Goal: Obtain resource: Obtain resource

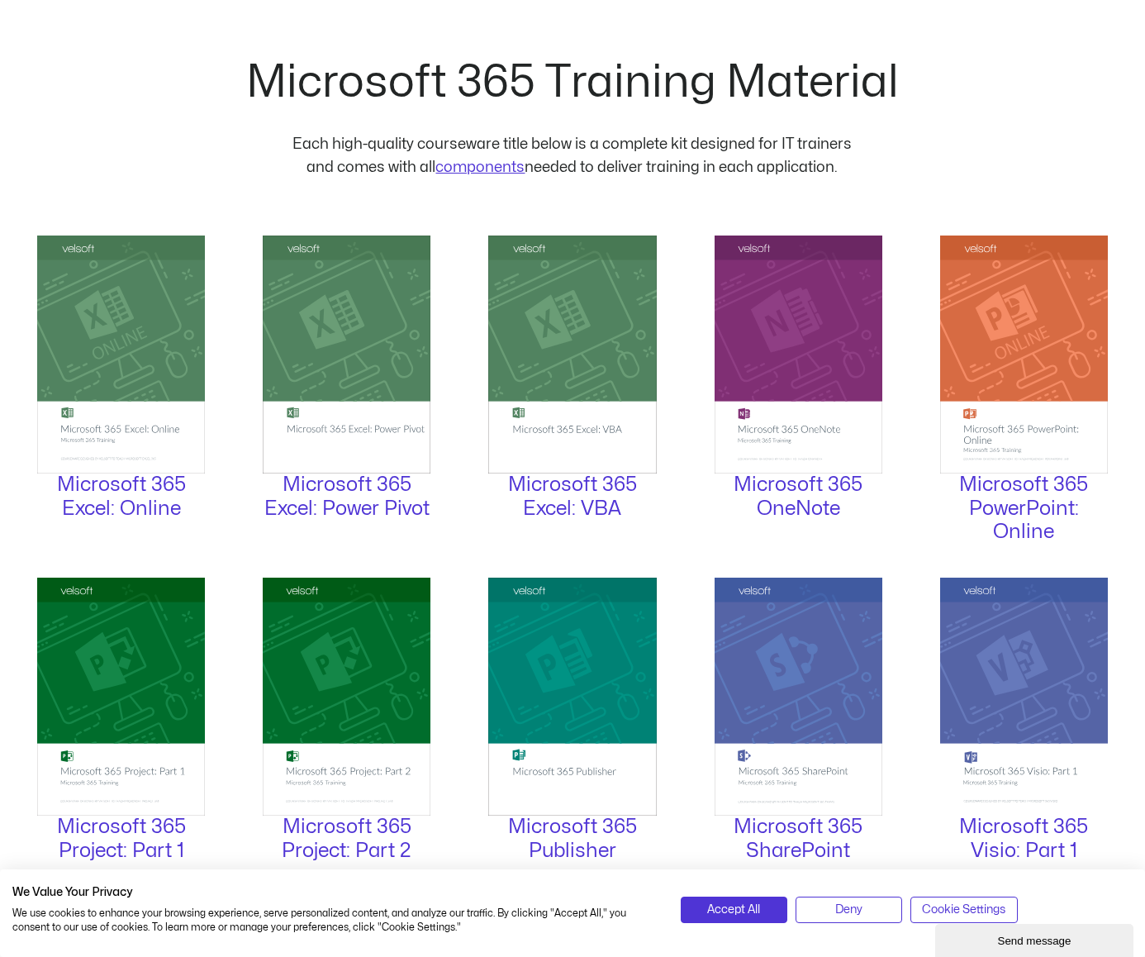
scroll to position [1735, 0]
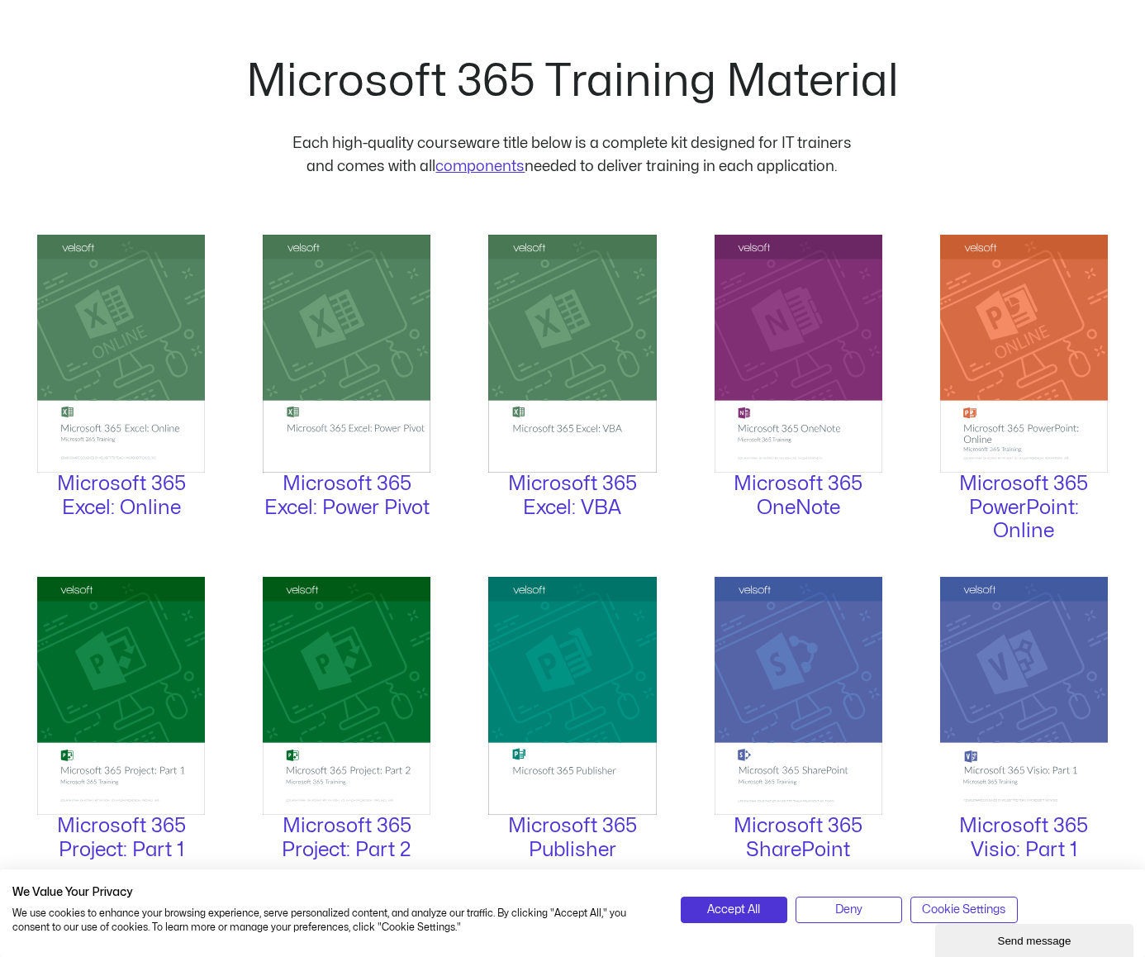
click at [345, 352] on img at bounding box center [347, 354] width 168 height 238
click at [344, 411] on img at bounding box center [347, 354] width 168 height 238
click at [353, 497] on link "Microsoft 365 Excel: Power Pivot" at bounding box center [346, 495] width 165 height 43
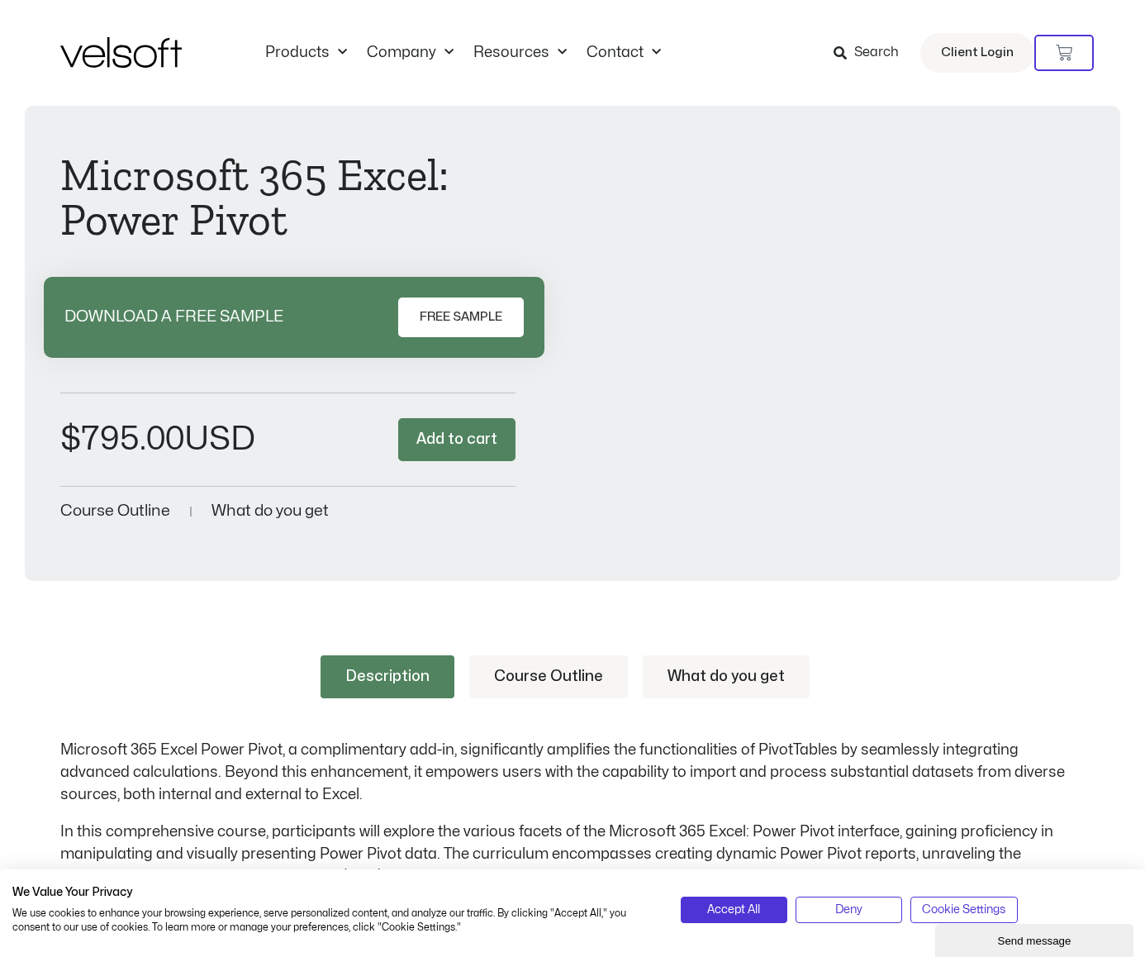
click at [450, 326] on span "FREE SAMPLE" at bounding box center [461, 317] width 83 height 20
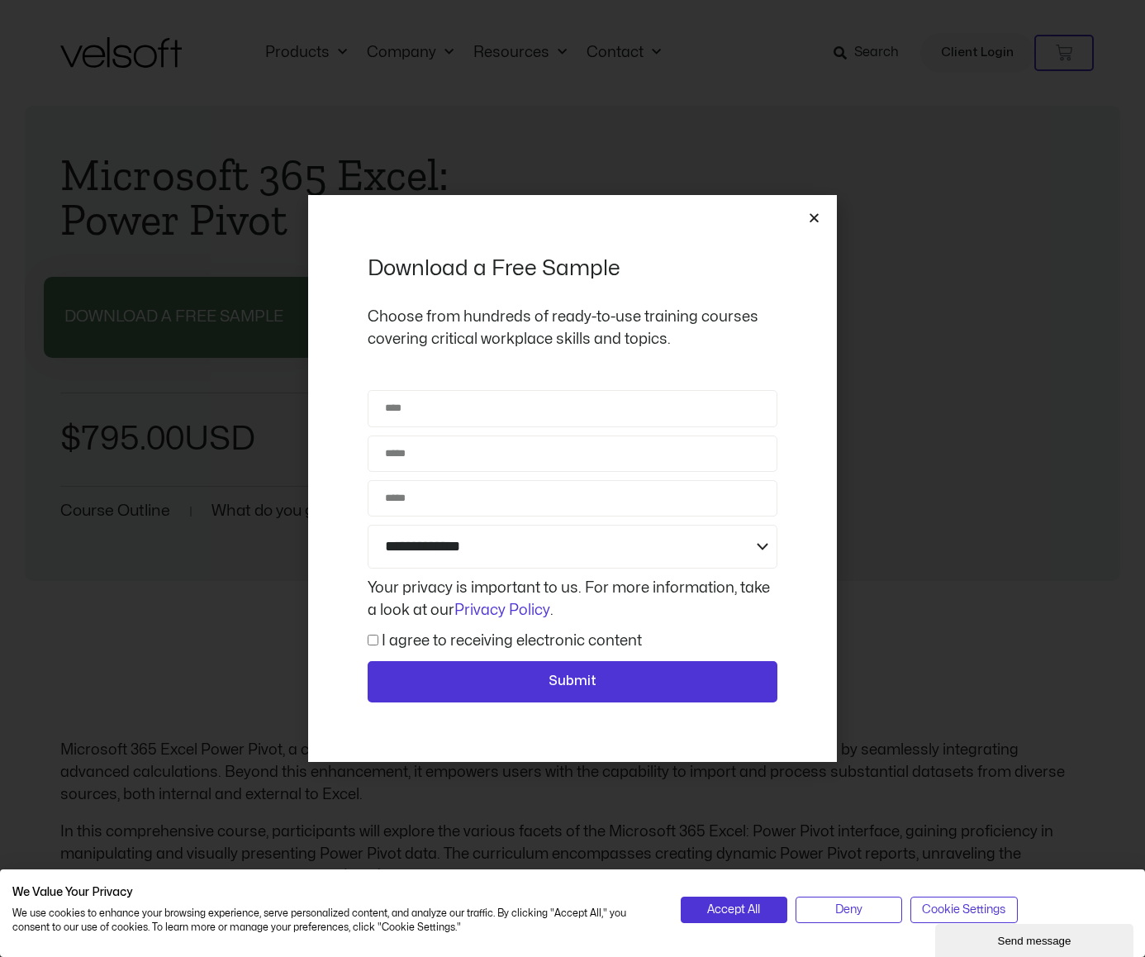
click at [817, 220] on icon "Close" at bounding box center [814, 217] width 12 height 12
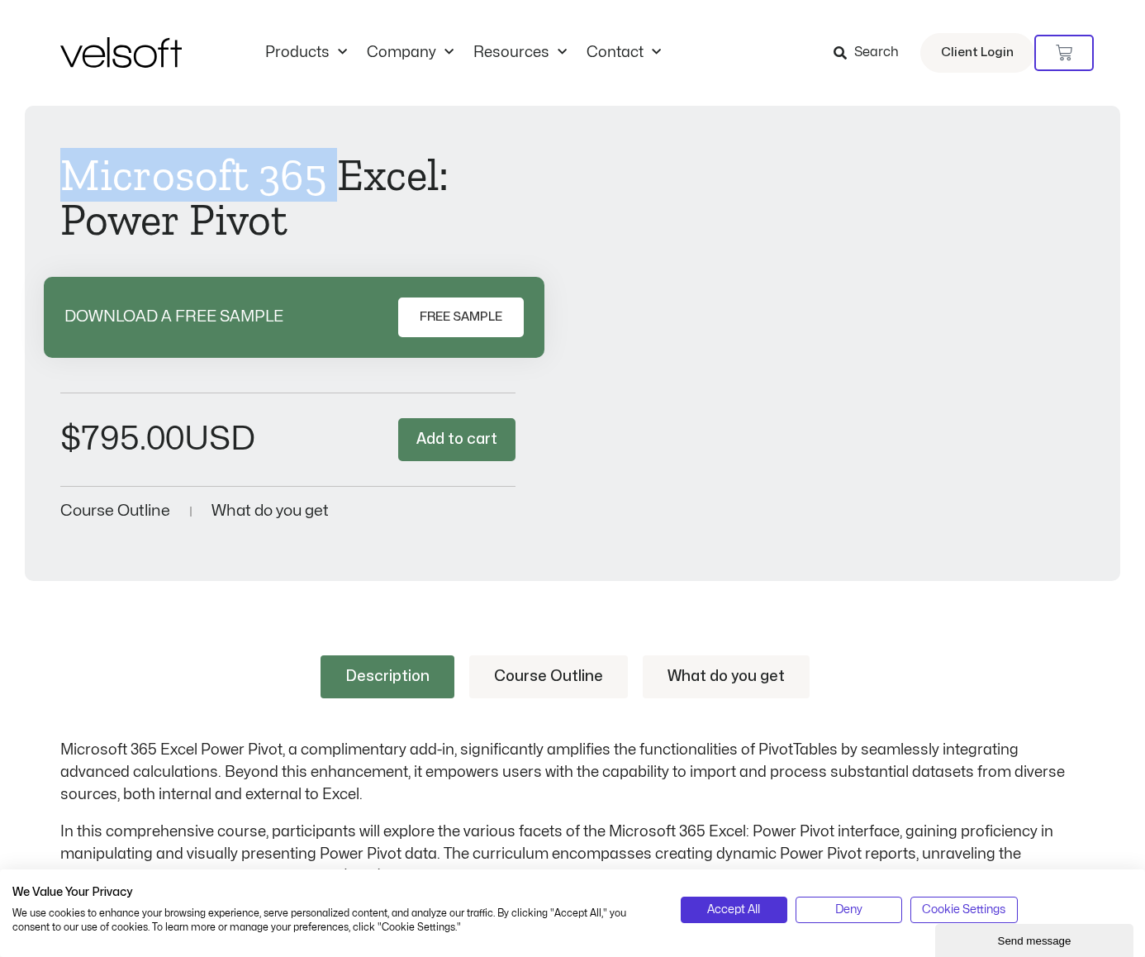
drag, startPoint x: 332, startPoint y: 180, endPoint x: 74, endPoint y: 185, distance: 258.6
click at [74, 185] on h1 "Microsoft 365 Excel: Power Pivot" at bounding box center [287, 197] width 455 height 89
copy h1 "Microsoft 365"
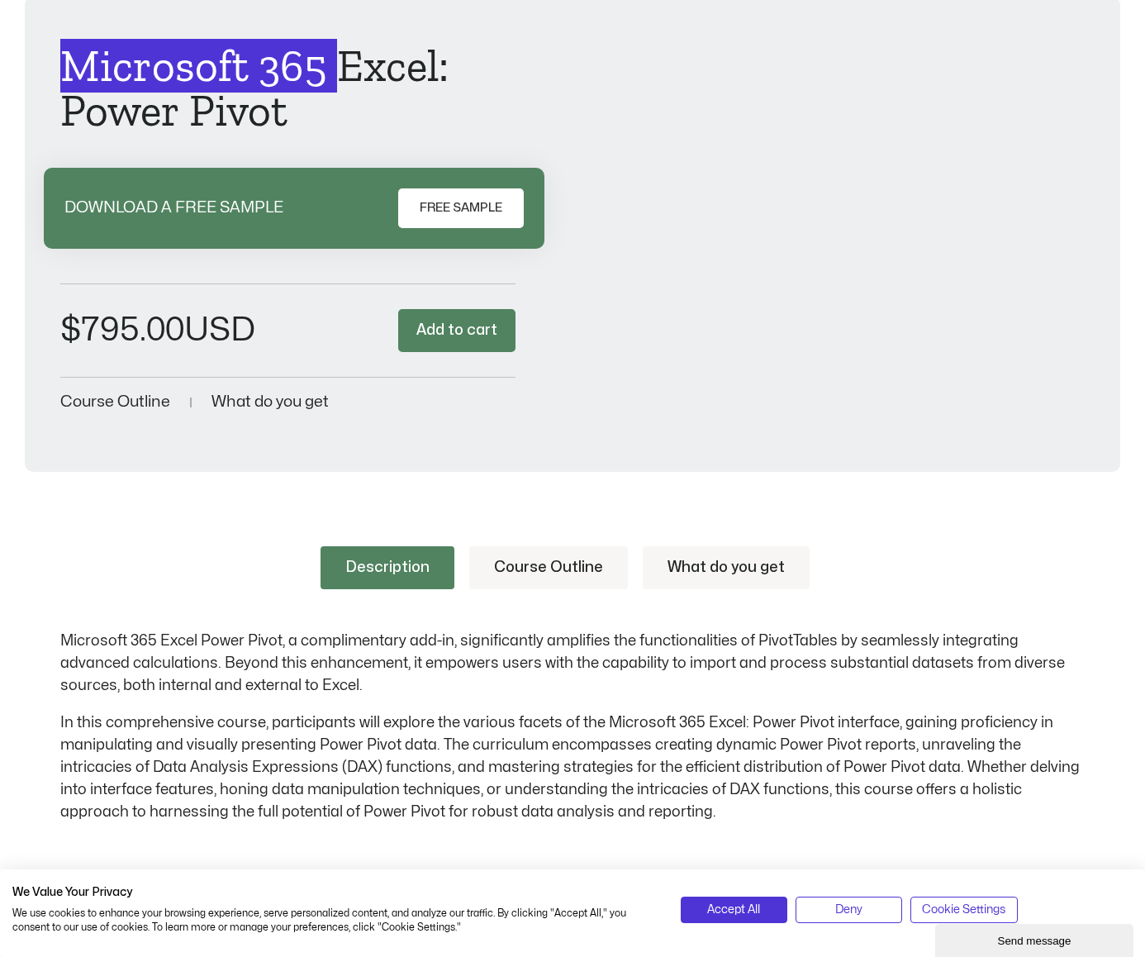
scroll to position [231, 0]
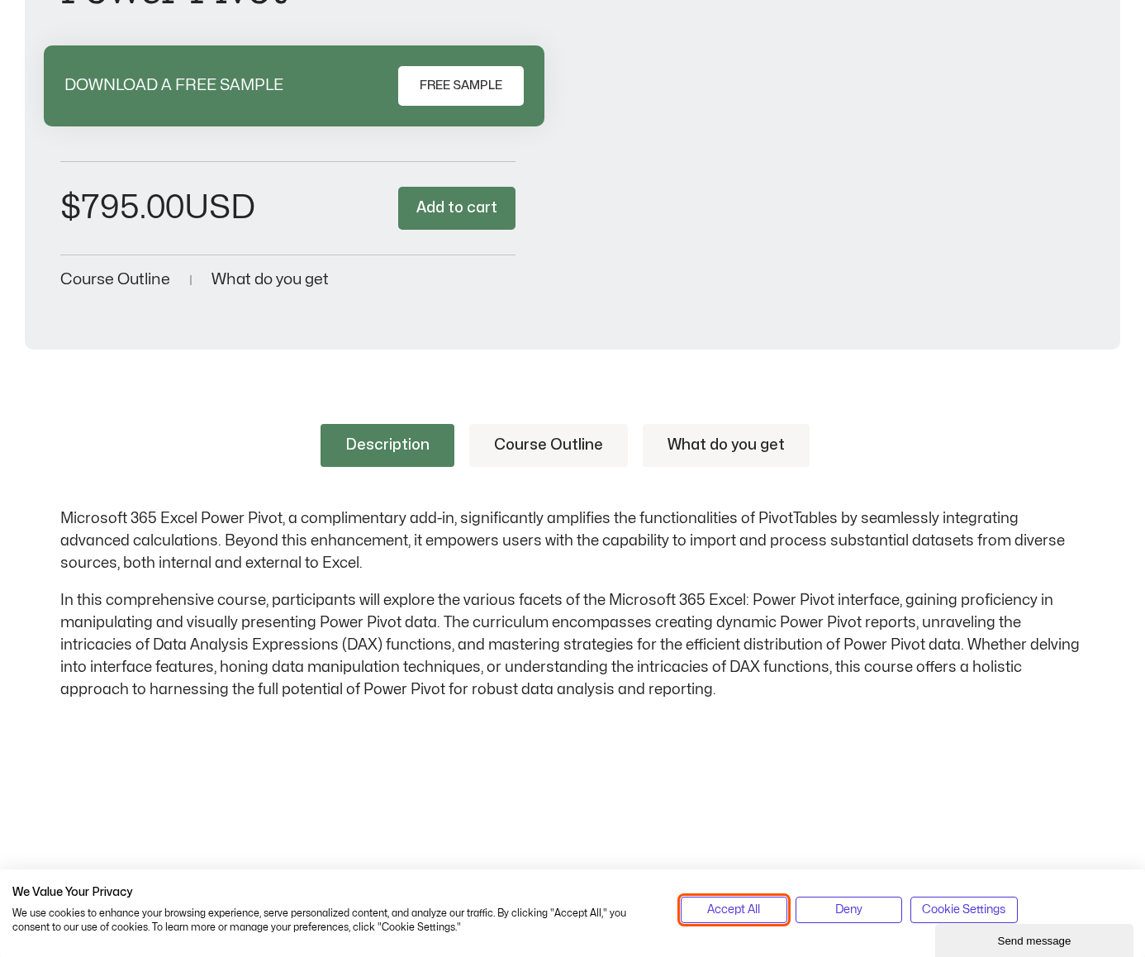
click at [743, 913] on span "Accept All" at bounding box center [733, 909] width 53 height 18
